Goal: Information Seeking & Learning: Check status

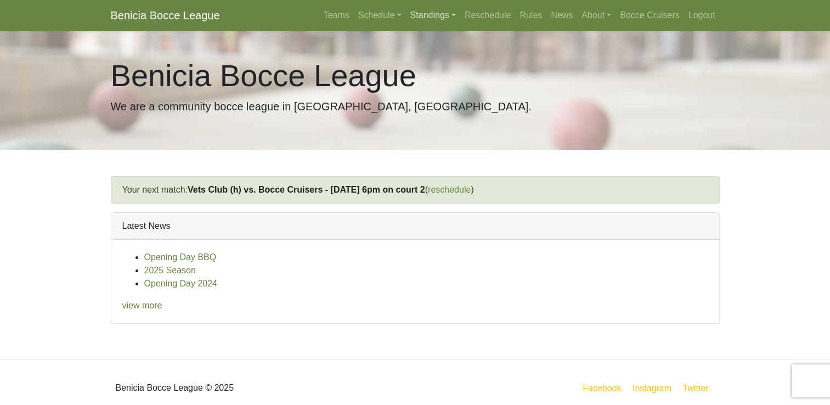
click at [433, 14] on link "Standings" at bounding box center [433, 15] width 54 height 22
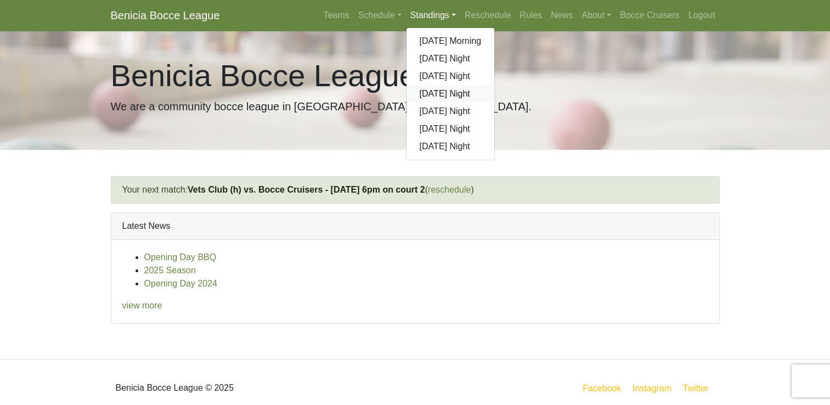
click at [428, 96] on link "[DATE] Night" at bounding box center [450, 94] width 88 height 18
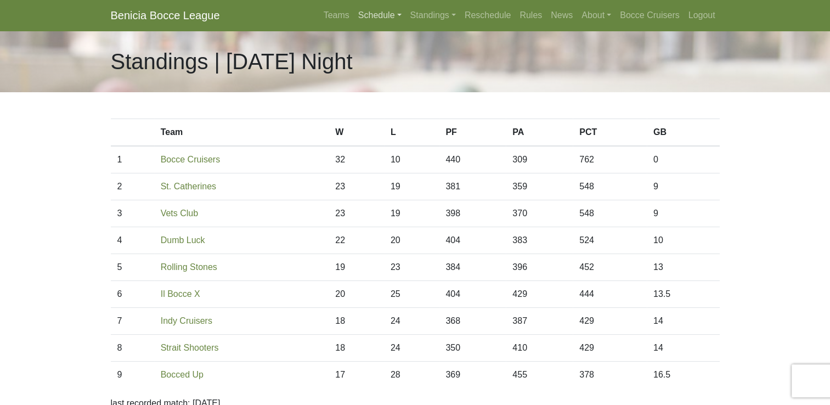
click at [382, 16] on link "Schedule" at bounding box center [380, 15] width 52 height 22
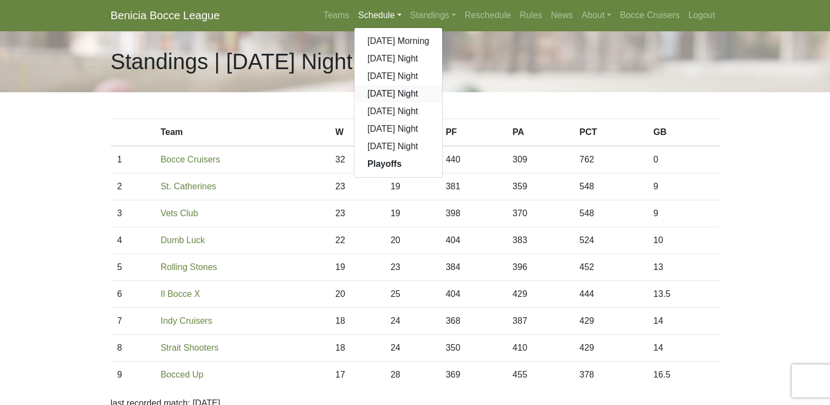
click at [390, 92] on link "[DATE] Night" at bounding box center [398, 94] width 88 height 18
